Goal: Information Seeking & Learning: Find specific fact

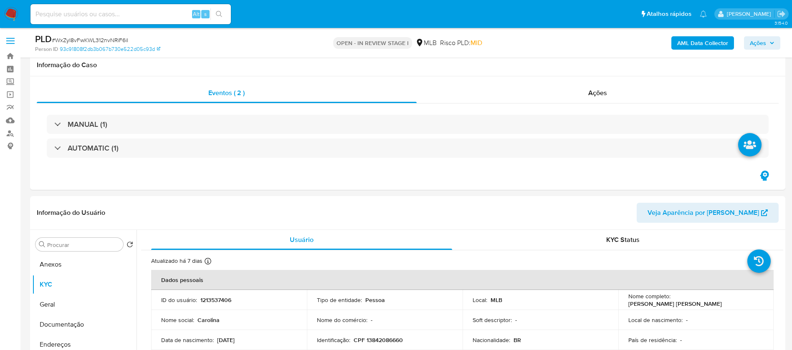
select select "10"
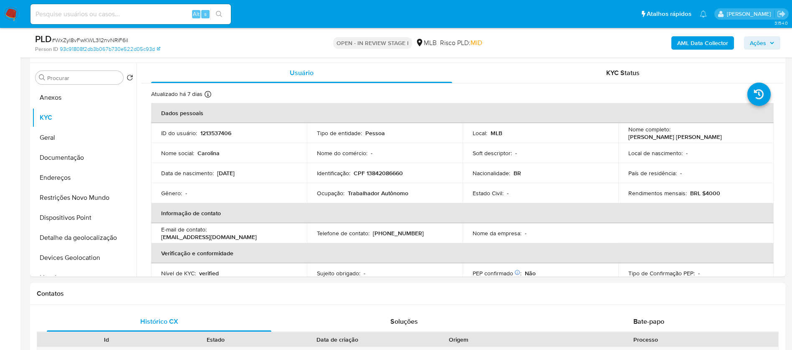
scroll to position [167, 0]
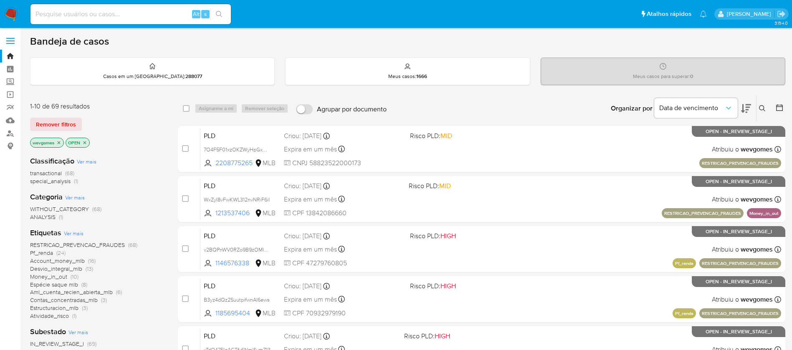
click at [13, 15] on img at bounding box center [11, 14] width 14 height 14
click at [13, 16] on img at bounding box center [11, 14] width 14 height 14
click at [109, 15] on input at bounding box center [130, 14] width 200 height 11
paste input "465478662"
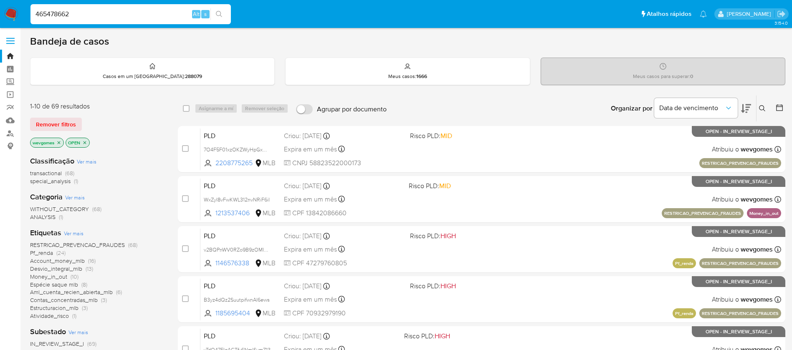
type input "465478662"
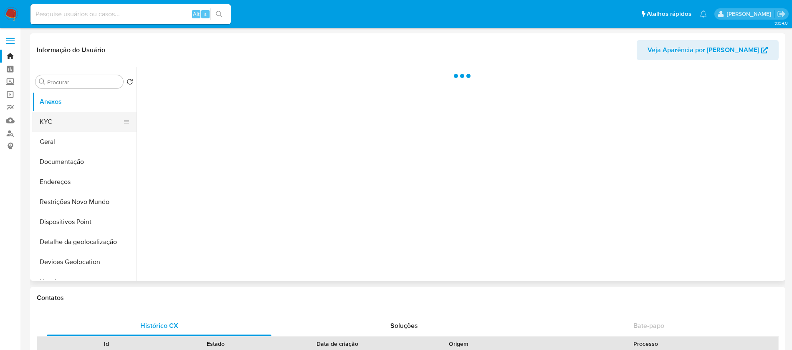
click at [48, 127] on button "KYC" at bounding box center [81, 122] width 98 height 20
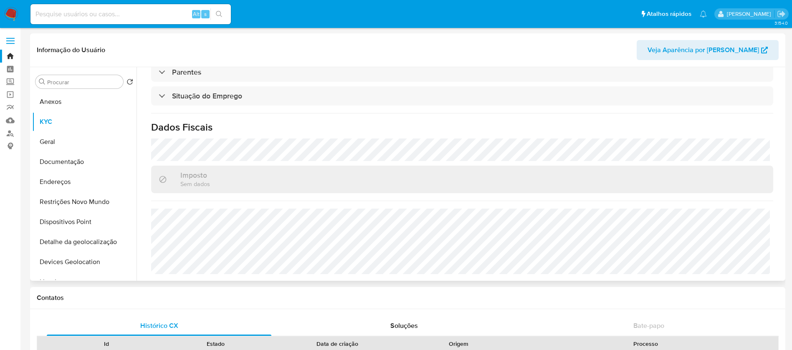
select select "10"
click at [56, 220] on button "Dispositivos Point" at bounding box center [81, 222] width 98 height 20
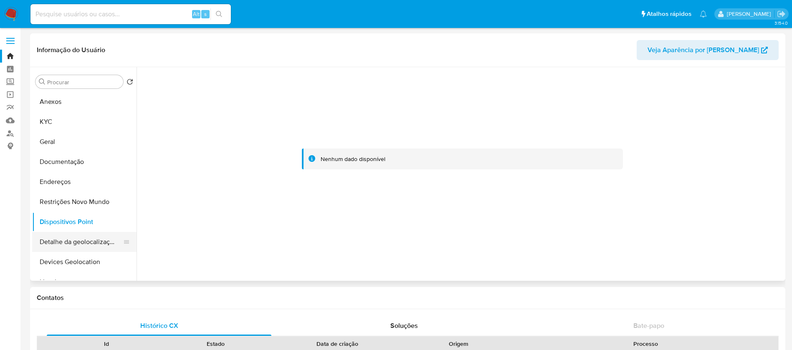
click at [77, 246] on button "Detalhe da geolocalização" at bounding box center [81, 242] width 98 height 20
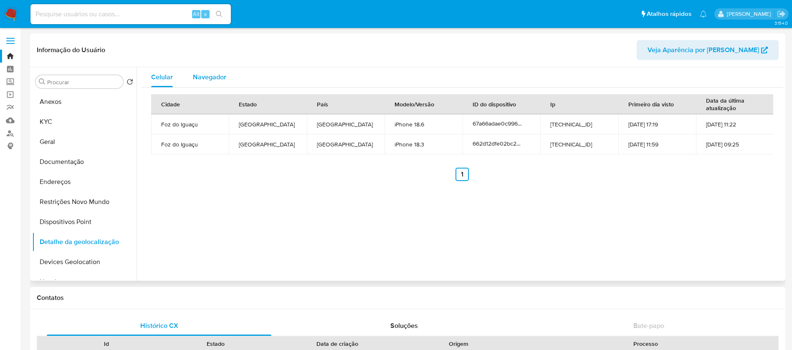
click at [206, 76] on span "Navegador" at bounding box center [209, 77] width 33 height 10
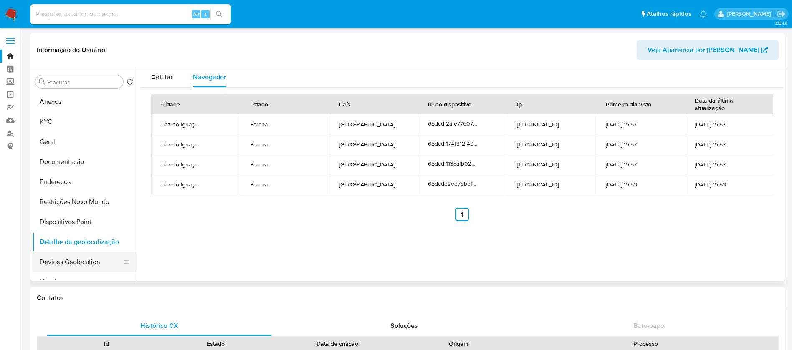
click at [57, 264] on button "Devices Geolocation" at bounding box center [81, 262] width 98 height 20
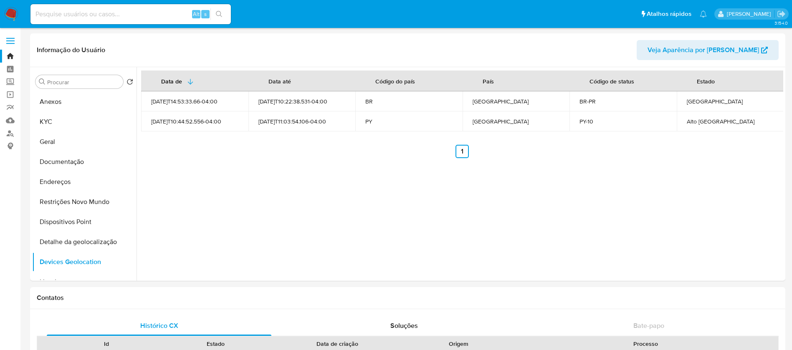
click at [87, 20] on div "Alt s" at bounding box center [130, 14] width 200 height 20
click at [66, 15] on input at bounding box center [130, 14] width 200 height 11
paste input "1028553143"
type input "1028553143"
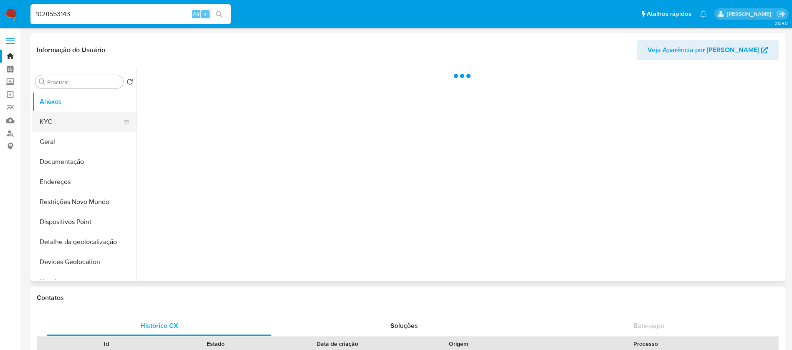
click at [40, 119] on button "KYC" at bounding box center [81, 122] width 98 height 20
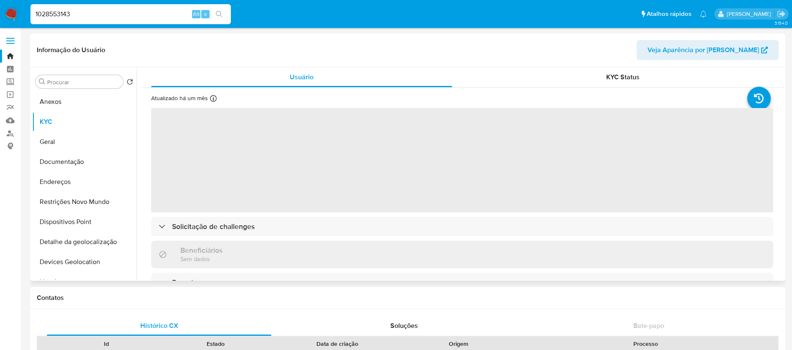
select select "10"
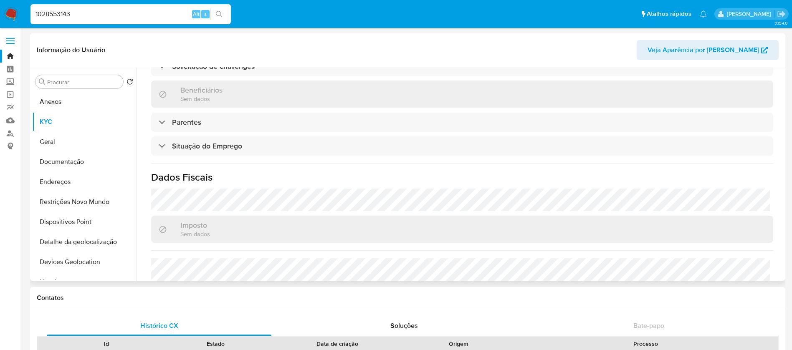
scroll to position [334, 0]
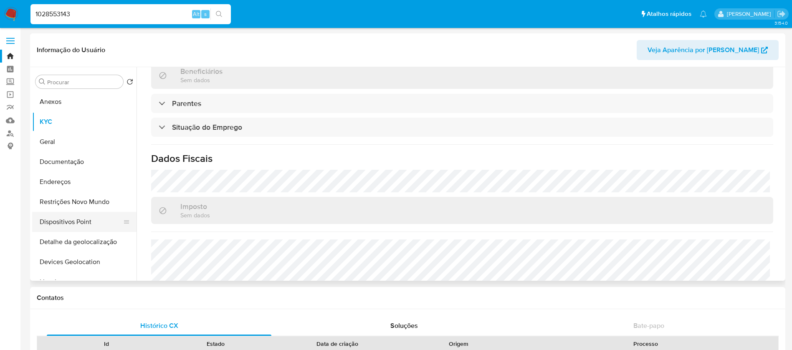
click at [62, 221] on button "Dispositivos Point" at bounding box center [81, 222] width 98 height 20
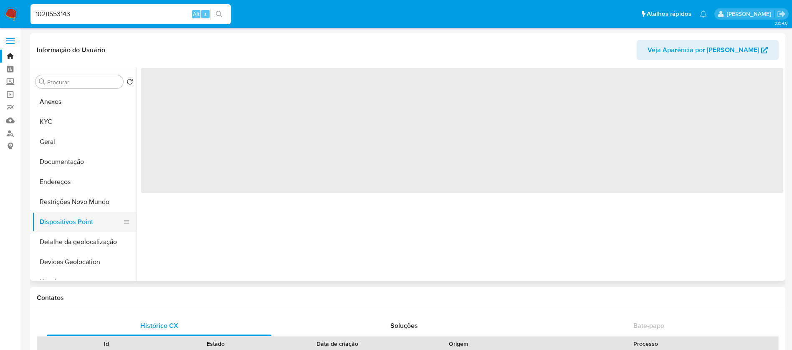
scroll to position [0, 0]
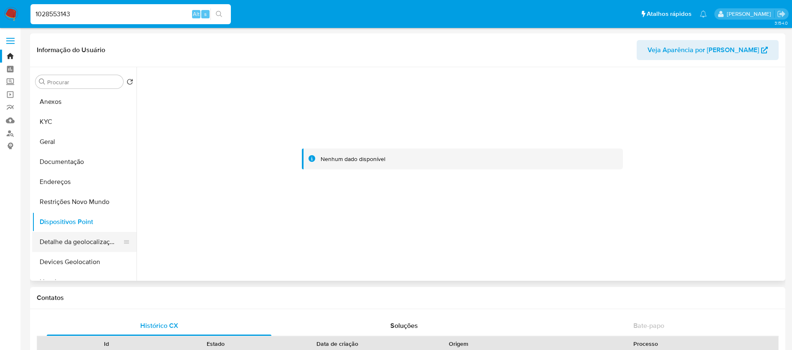
click at [63, 244] on button "Detalhe da geolocalização" at bounding box center [81, 242] width 98 height 20
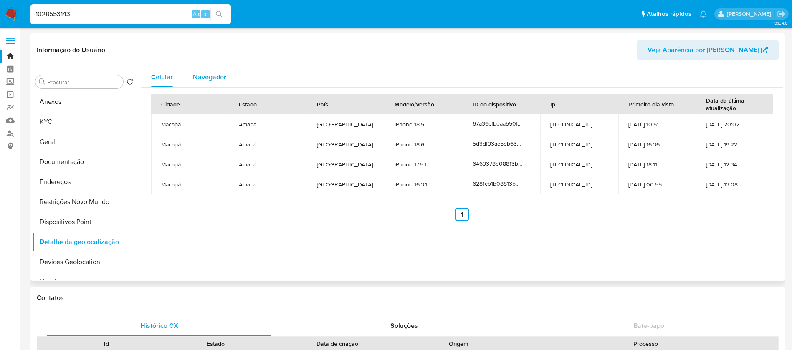
click at [205, 78] on span "Navegador" at bounding box center [209, 77] width 33 height 10
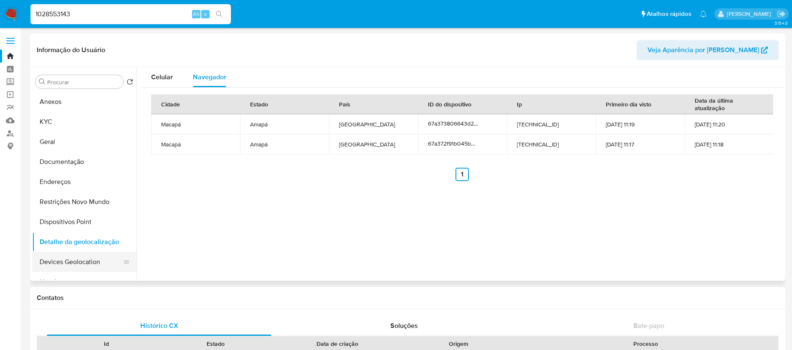
click at [78, 259] on button "Devices Geolocation" at bounding box center [81, 262] width 98 height 20
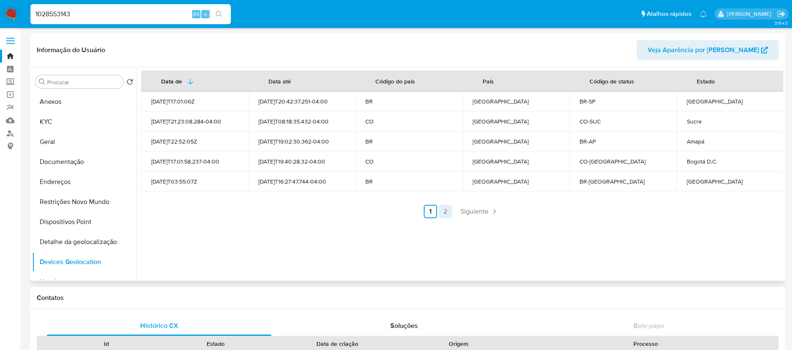
click at [442, 214] on link "2" at bounding box center [445, 211] width 13 height 13
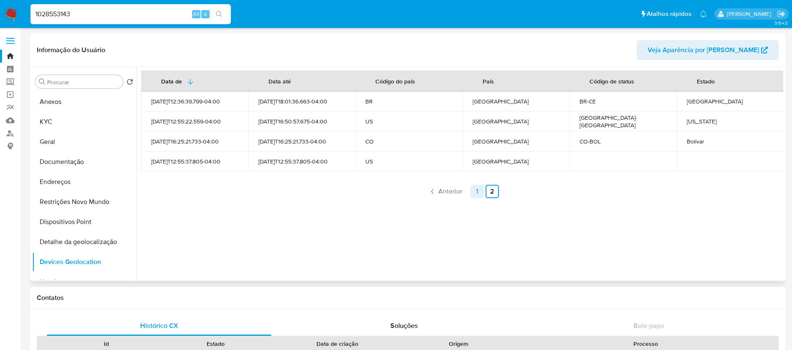
click at [473, 193] on link "1" at bounding box center [477, 191] width 13 height 13
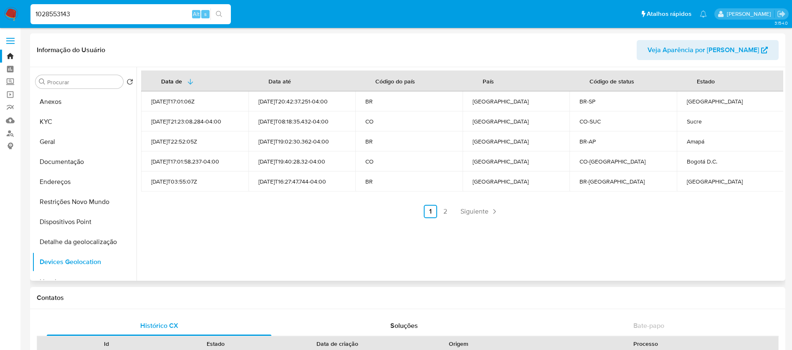
click at [693, 160] on div "Bogotá D.C." at bounding box center [730, 162] width 87 height 8
copy div "Bogotá D.C."
